Goal: Task Accomplishment & Management: Manage account settings

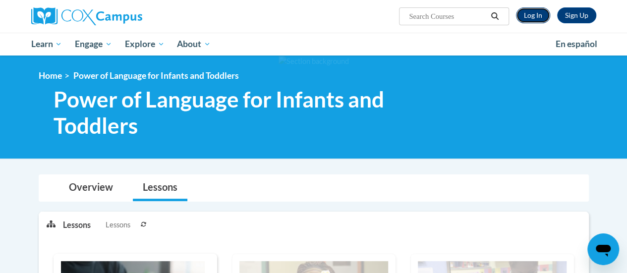
click at [535, 10] on link "Log In" at bounding box center [533, 15] width 34 height 16
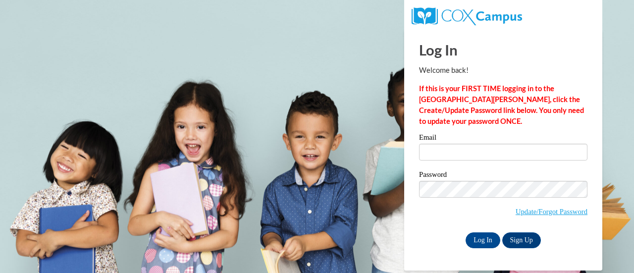
click at [447, 167] on div "Email" at bounding box center [503, 151] width 168 height 34
click at [481, 149] on input "Email" at bounding box center [503, 152] width 168 height 17
type input "amysturniolo@outlook.com"
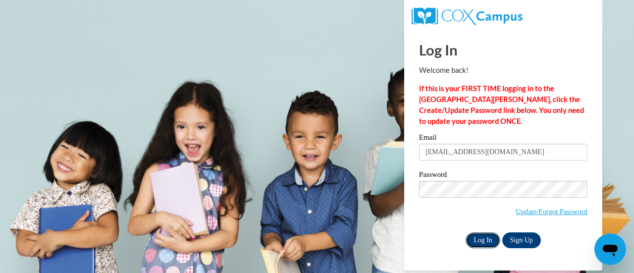
click at [486, 236] on input "Log In" at bounding box center [483, 240] width 35 height 16
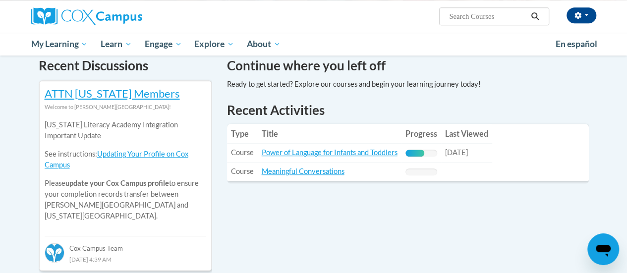
scroll to position [306, 0]
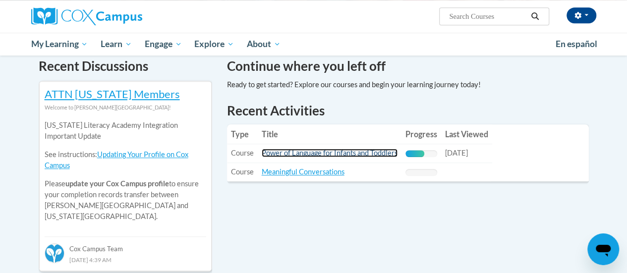
click at [314, 151] on link "Power of Language for Infants and Toddlers" at bounding box center [330, 153] width 136 height 8
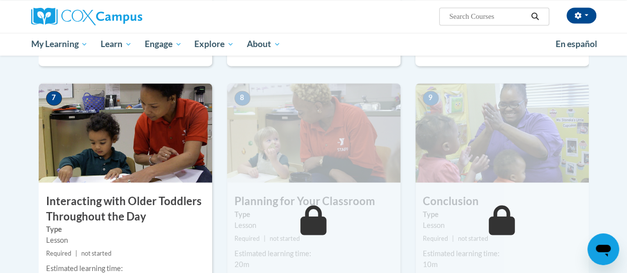
scroll to position [760, 0]
